Goal: Information Seeking & Learning: Learn about a topic

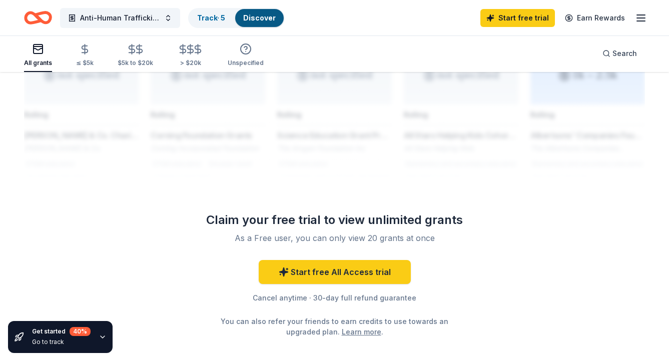
scroll to position [853, 0]
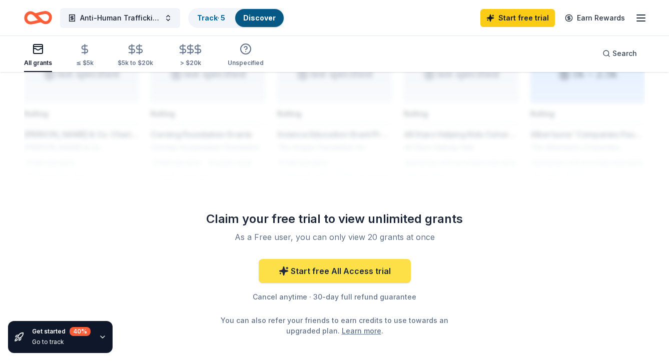
click at [330, 268] on link "Start free All Access trial" at bounding box center [335, 271] width 152 height 24
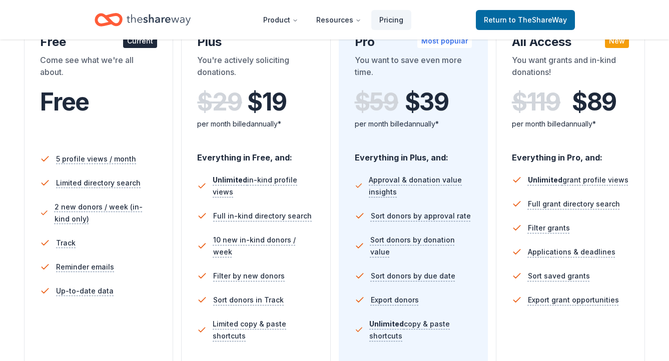
scroll to position [198, 0]
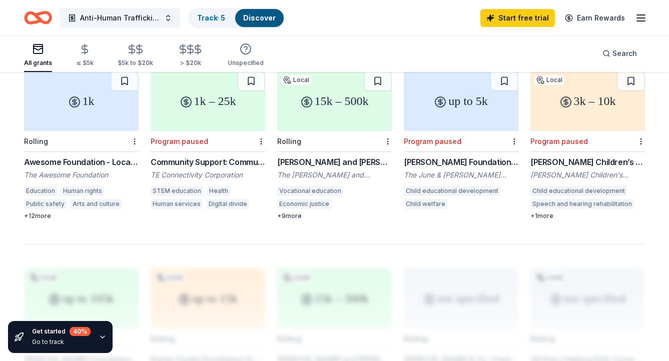
scroll to position [621, 0]
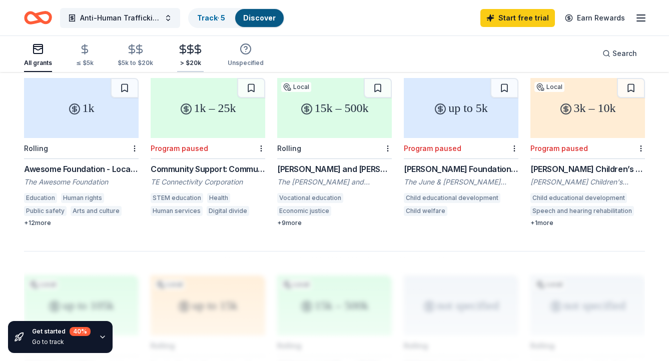
click at [192, 60] on div "> $20k" at bounding box center [190, 63] width 27 height 8
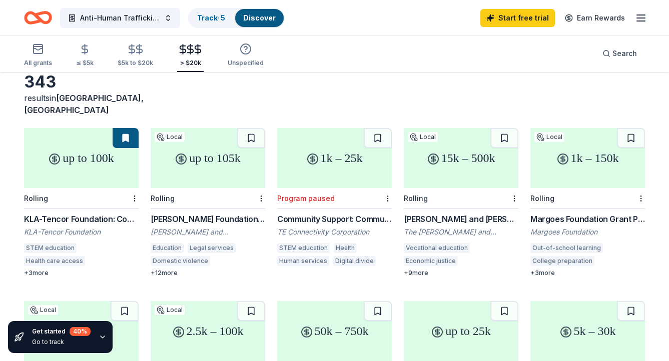
scroll to position [60, 0]
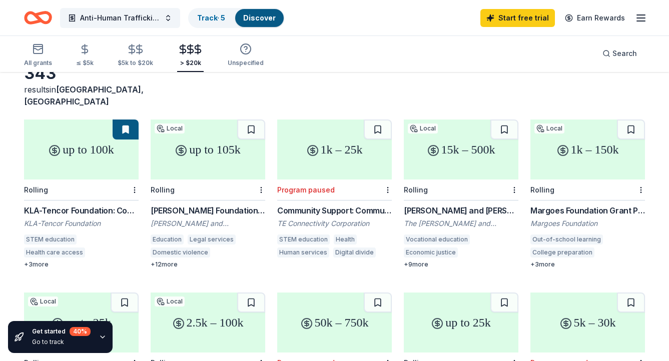
click at [59, 205] on div "KLA-Tencor Foundation: Community Investment Fund" at bounding box center [81, 211] width 115 height 12
click at [43, 261] on div "+ 3 more" at bounding box center [81, 265] width 115 height 8
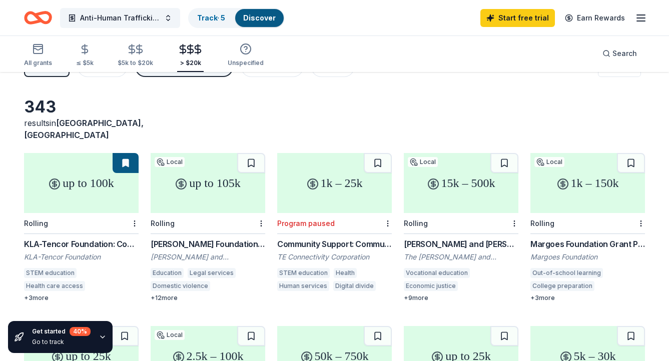
scroll to position [0, 0]
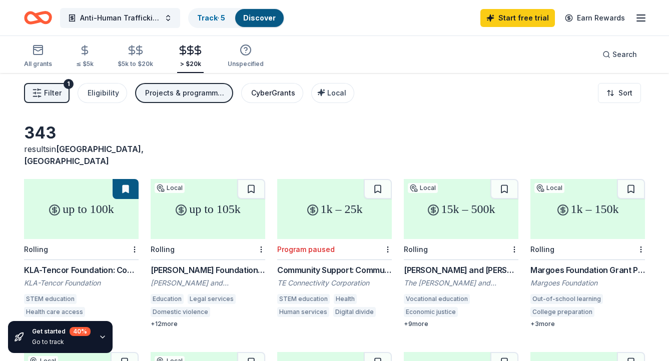
click at [274, 94] on div "CyberGrants" at bounding box center [273, 93] width 44 height 12
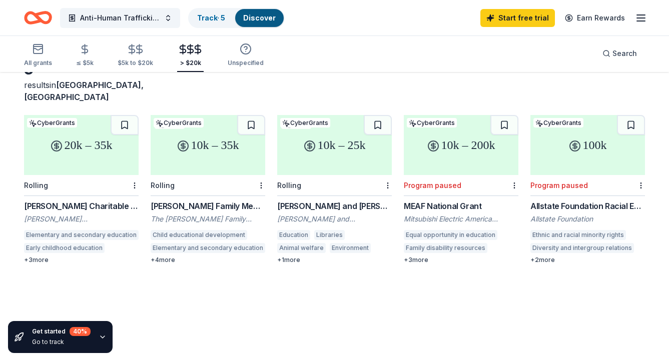
scroll to position [64, 0]
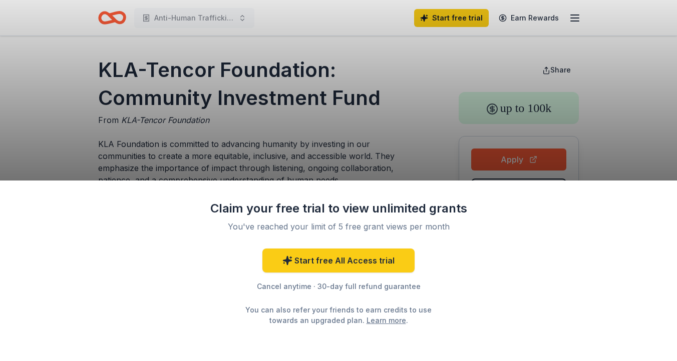
click at [291, 156] on div "Claim your free trial to view unlimited grants You've reached your limit of 5 f…" at bounding box center [338, 180] width 677 height 361
click at [332, 102] on div "Claim your free trial to view unlimited grants You've reached your limit of 5 f…" at bounding box center [338, 180] width 677 height 361
click at [228, 156] on div "Claim your free trial to view unlimited grants You've reached your limit of 5 f…" at bounding box center [338, 180] width 677 height 361
click at [502, 157] on div "Claim your free trial to view unlimited grants You've reached your limit of 5 f…" at bounding box center [338, 180] width 677 height 361
